Goal: Transaction & Acquisition: Book appointment/travel/reservation

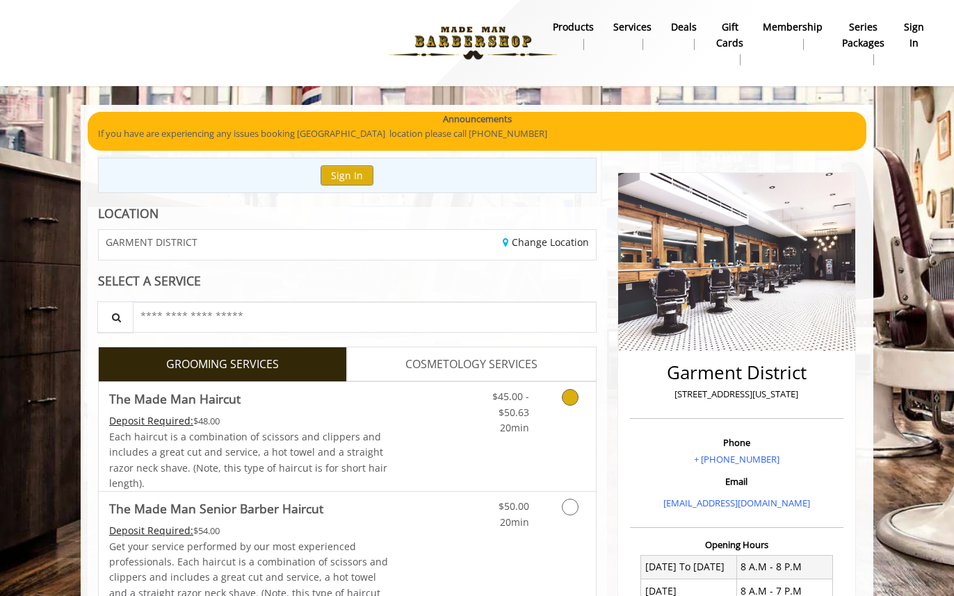
click at [544, 402] on div "Grooming services" at bounding box center [567, 409] width 56 height 54
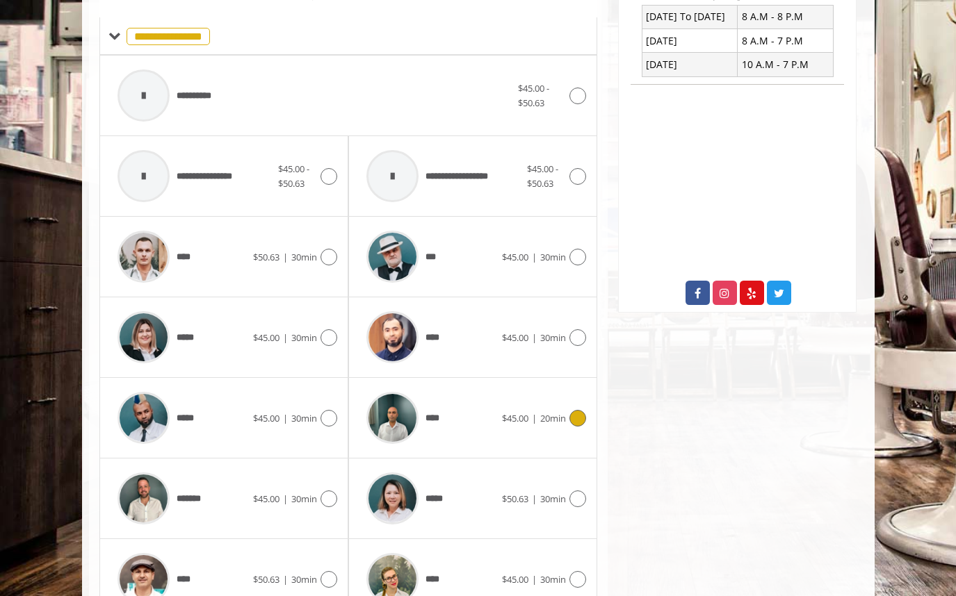
scroll to position [620, 0]
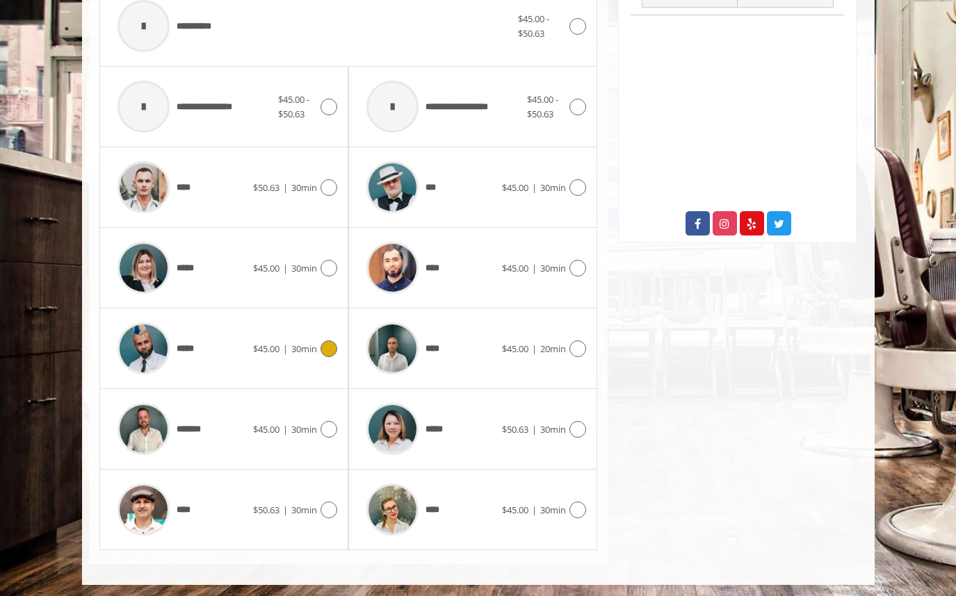
click at [305, 352] on span "30min" at bounding box center [304, 349] width 26 height 13
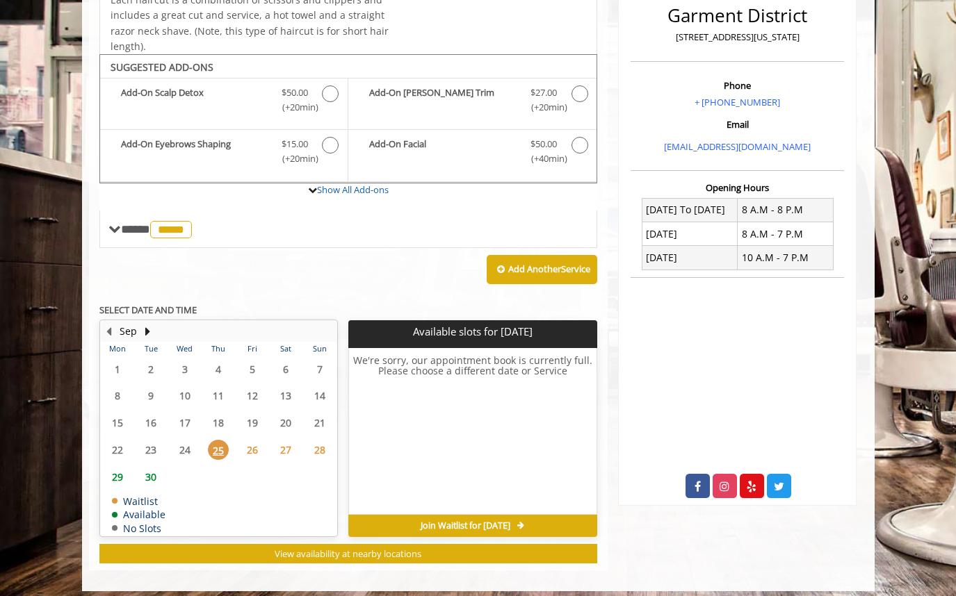
scroll to position [366, 0]
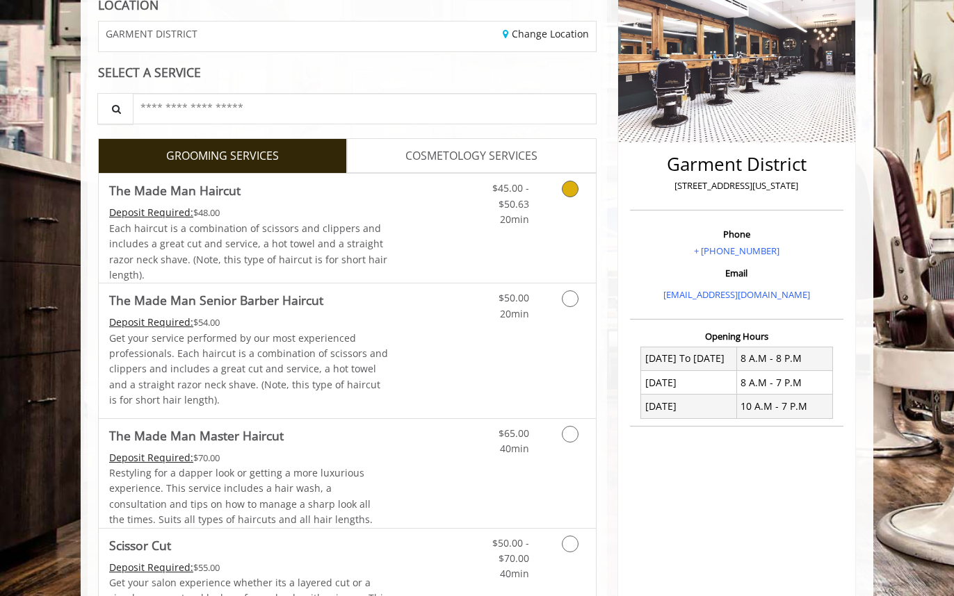
click at [472, 193] on link "$45.00 - $50.63 20min" at bounding box center [500, 201] width 58 height 54
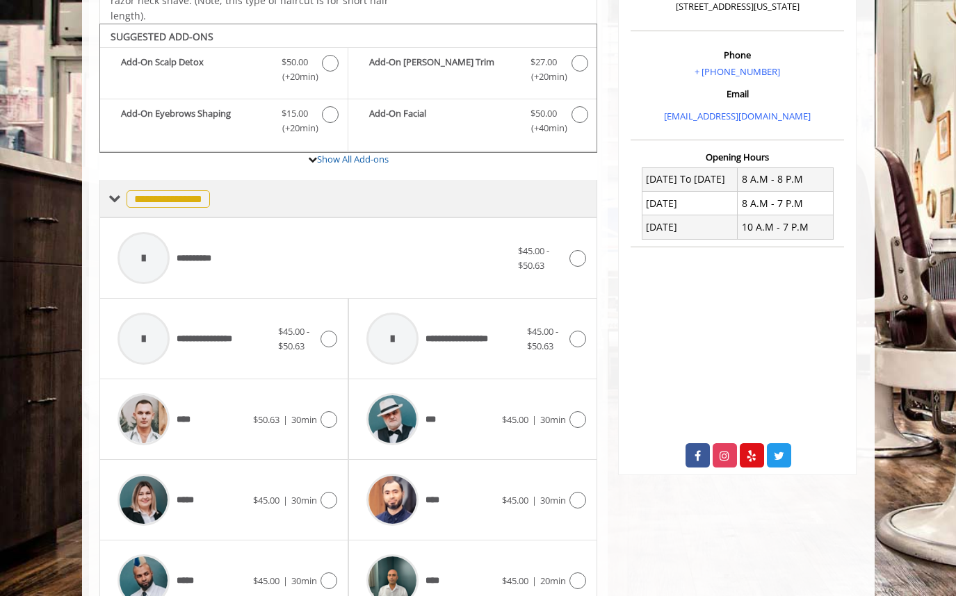
scroll to position [411, 0]
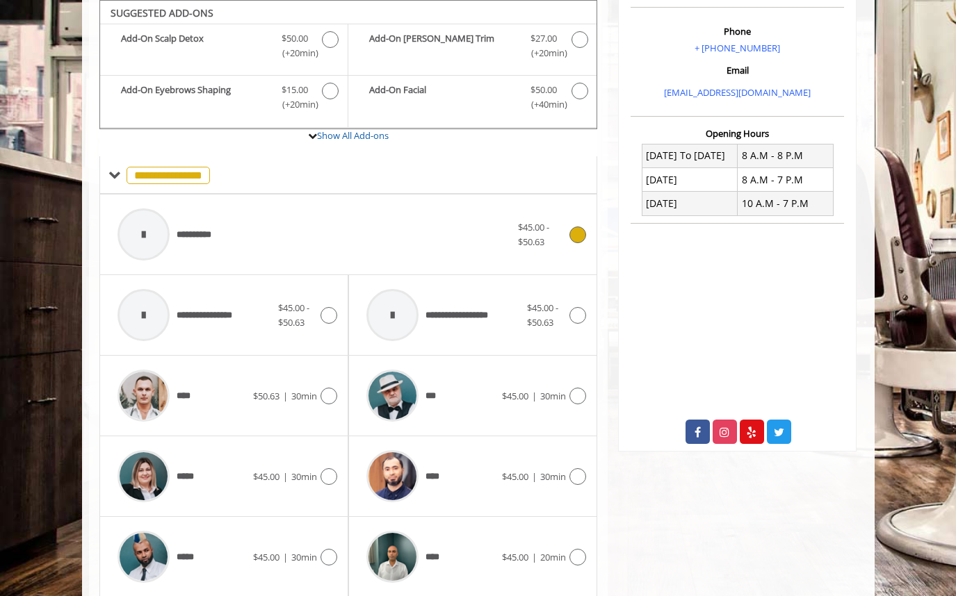
click at [345, 220] on div "**********" at bounding box center [314, 235] width 407 height 66
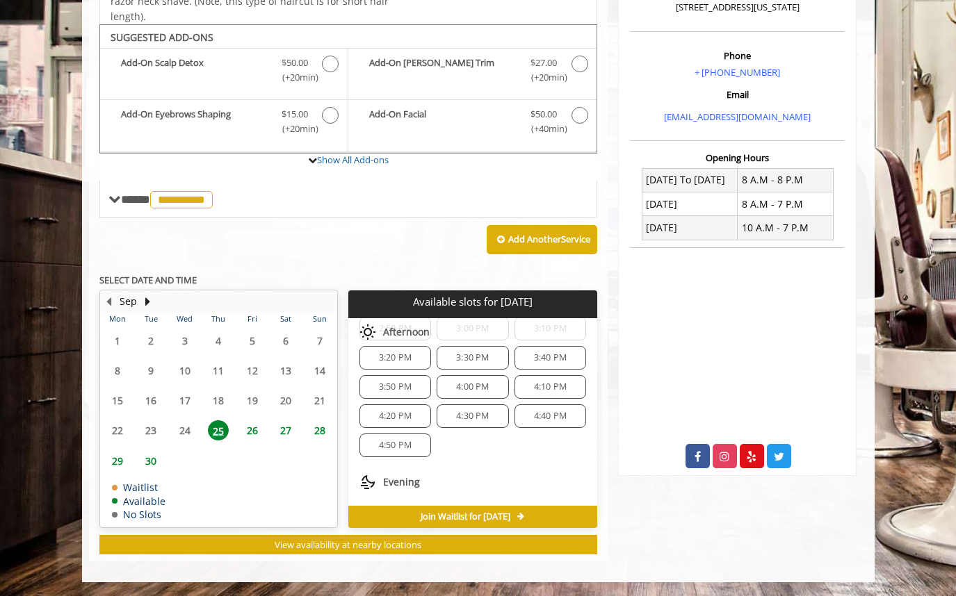
scroll to position [139, 0]
